Goal: Transaction & Acquisition: Purchase product/service

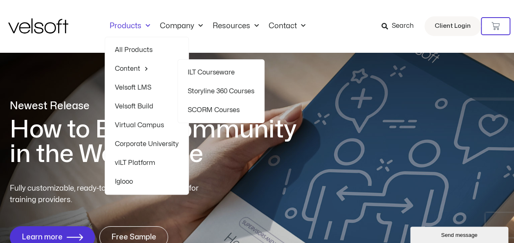
click at [218, 71] on link "ILT Courseware" at bounding box center [221, 72] width 67 height 19
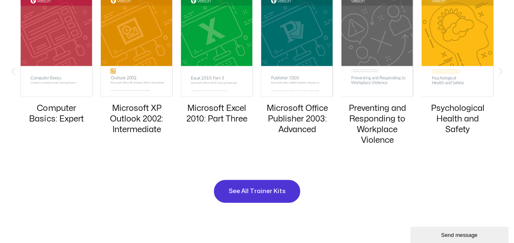
scroll to position [858, 0]
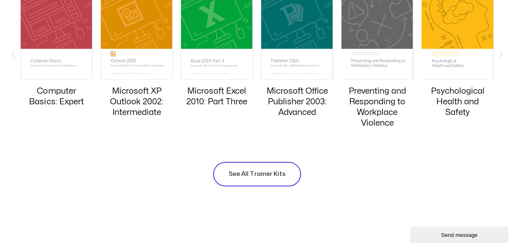
click at [248, 171] on span "See All Trainer Kits" at bounding box center [256, 174] width 57 height 10
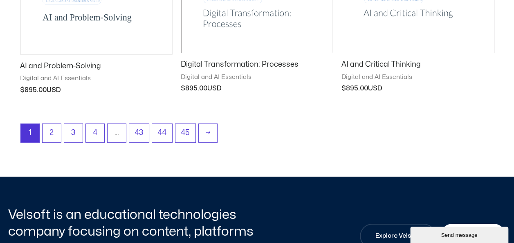
scroll to position [1185, 0]
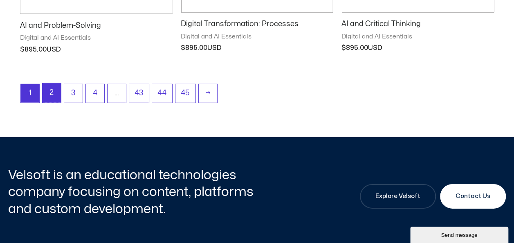
click at [58, 93] on link "2" at bounding box center [52, 92] width 18 height 19
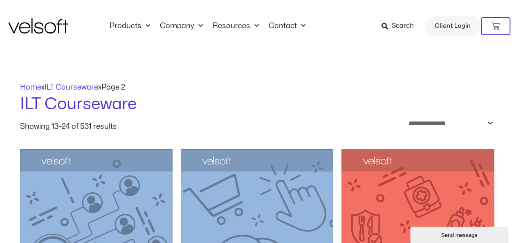
click at [392, 29] on span "Search" at bounding box center [397, 26] width 32 height 11
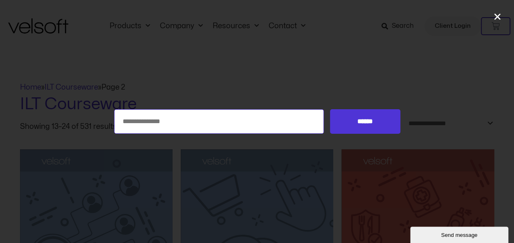
click at [132, 127] on input "Search for:" at bounding box center [219, 121] width 210 height 25
type input "**********"
click at [330, 109] on input "******" at bounding box center [365, 121] width 70 height 25
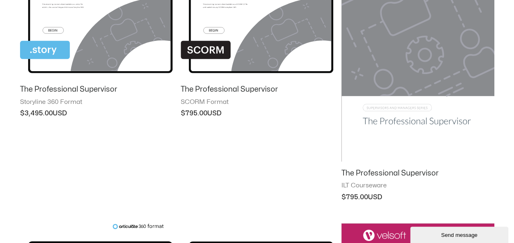
scroll to position [204, 0]
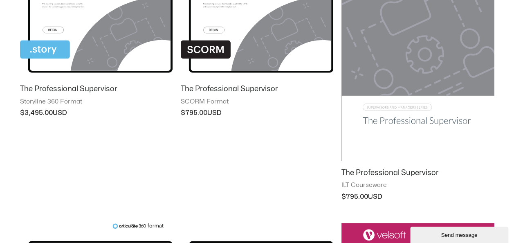
click at [411, 89] on img at bounding box center [417, 53] width 152 height 217
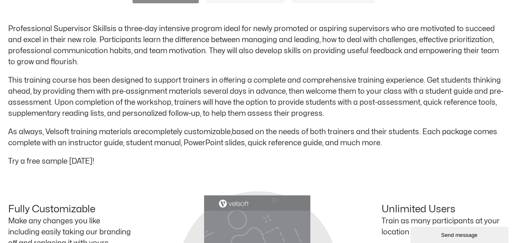
scroll to position [327, 0]
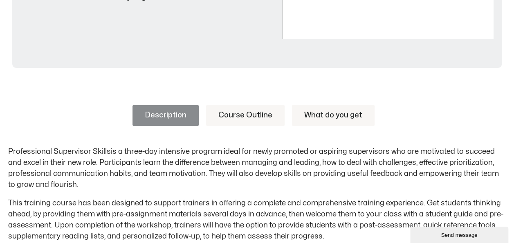
click at [231, 114] on link "Course Outline" at bounding box center [245, 115] width 78 height 21
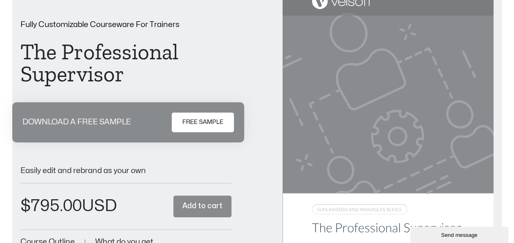
scroll to position [0, 0]
